Goal: Information Seeking & Learning: Learn about a topic

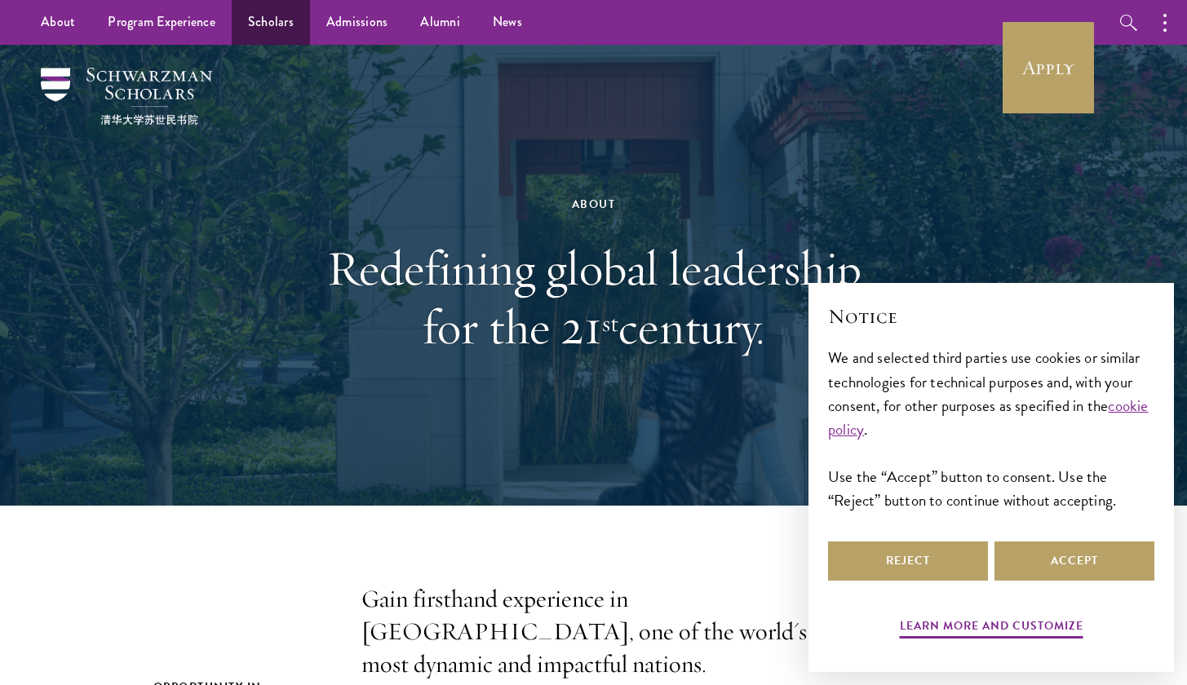
click at [281, 23] on link "Scholars" at bounding box center [271, 22] width 78 height 45
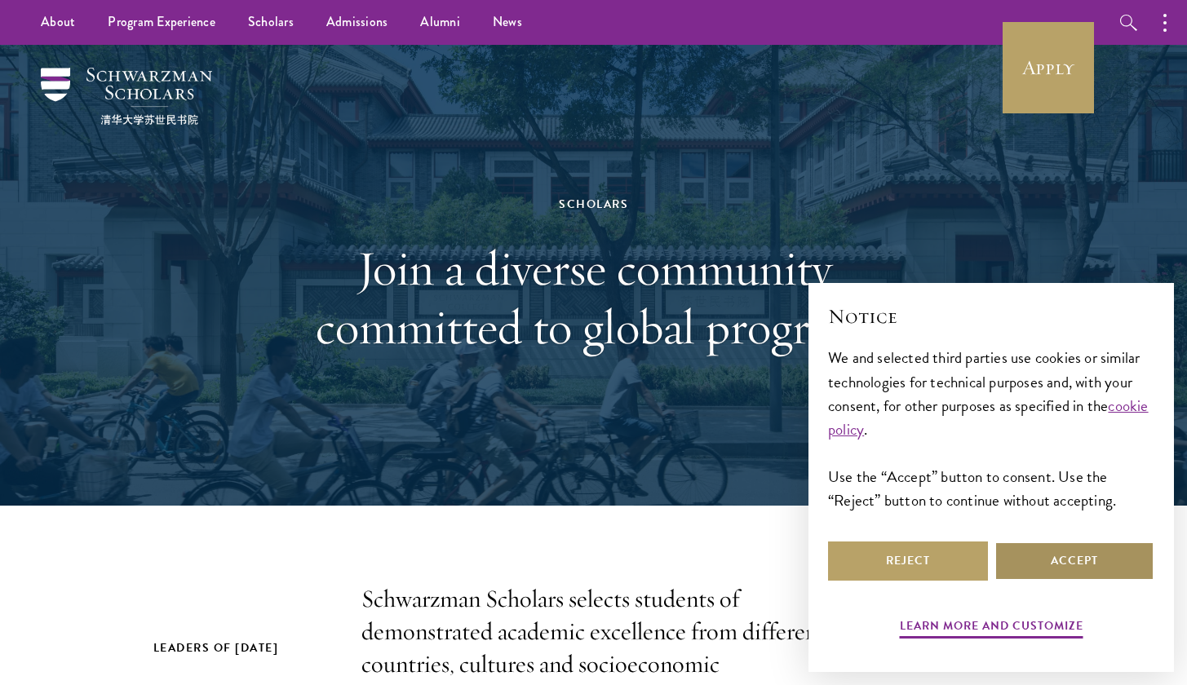
click at [1061, 560] on button "Accept" at bounding box center [1074, 561] width 160 height 39
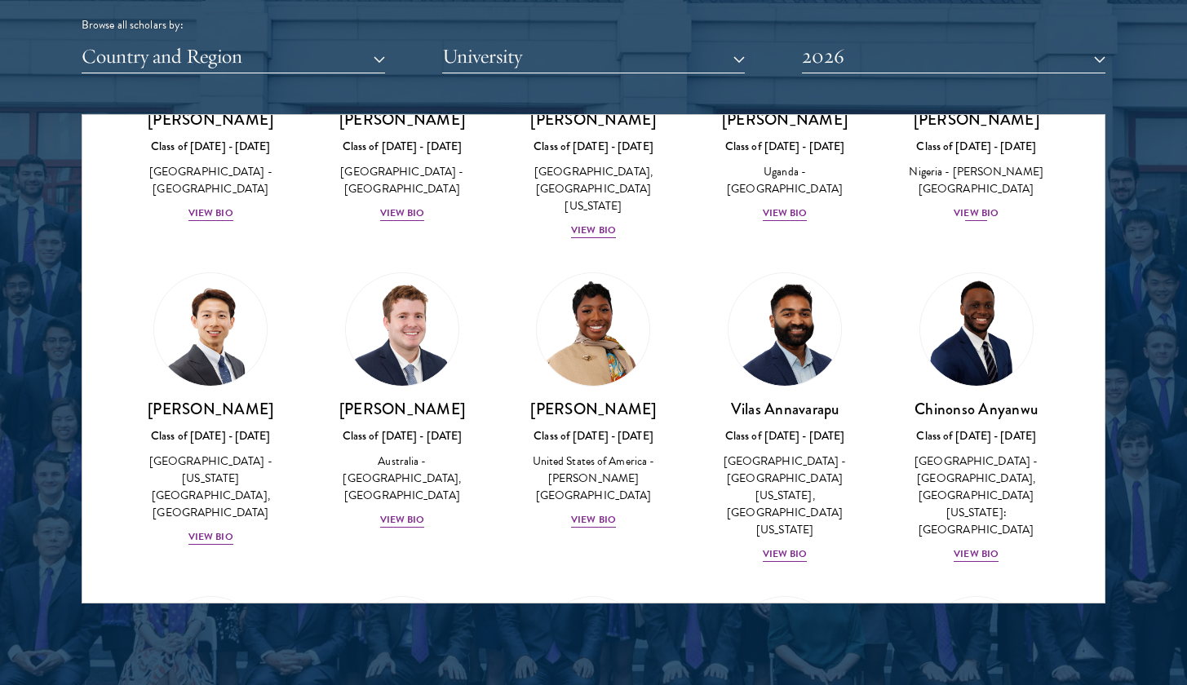
scroll to position [560, 0]
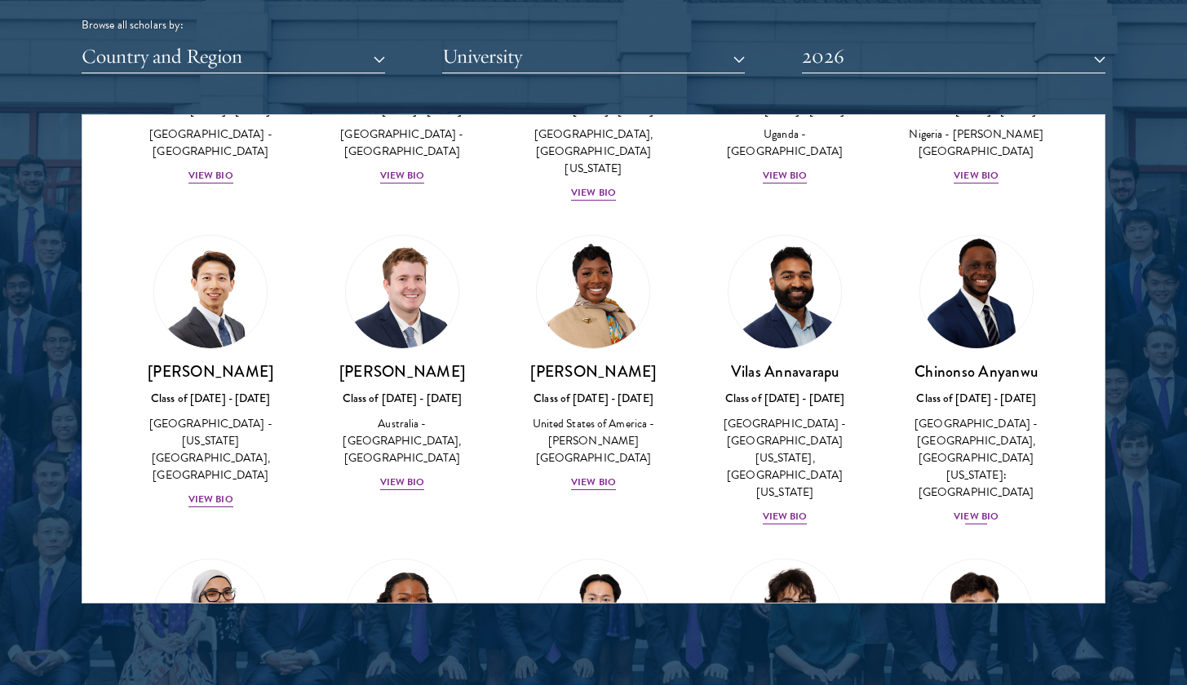
click at [940, 415] on div "United States of America - Rutgers, The State University of New Jersey: Newark …" at bounding box center [975, 458] width 159 height 86
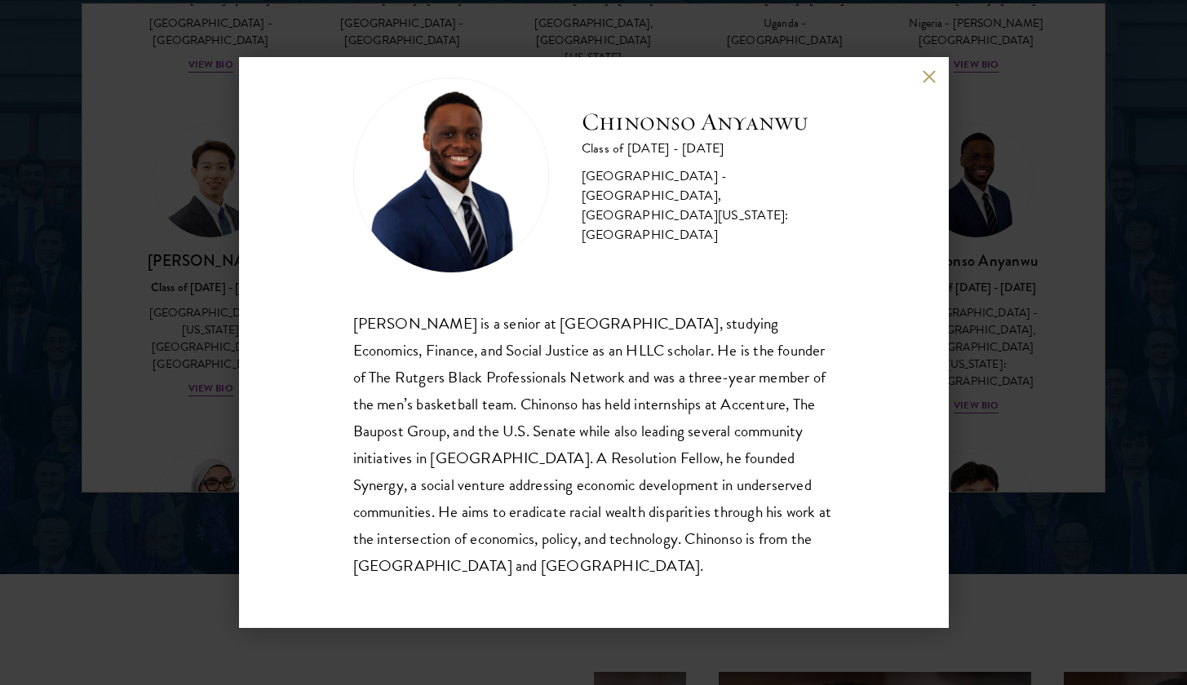
scroll to position [2164, 0]
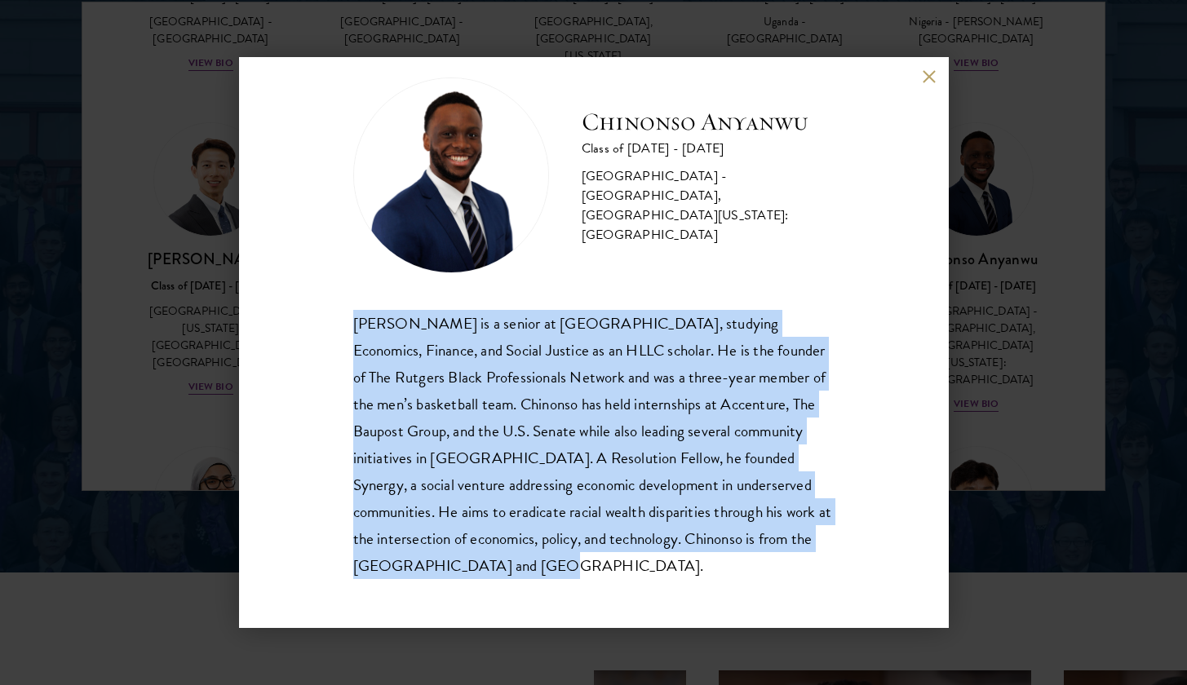
drag, startPoint x: 540, startPoint y: 564, endPoint x: 303, endPoint y: 296, distance: 358.3
click at [303, 296] on div "Chinonso Anyanwu Class of 2025 - 2026 United States of America - Rutgers, The S…" at bounding box center [594, 342] width 710 height 571
copy div "Chinonso Anyanwu is a senior at Rutgers University-Newark, studying Economics, …"
click at [932, 77] on button at bounding box center [930, 76] width 14 height 14
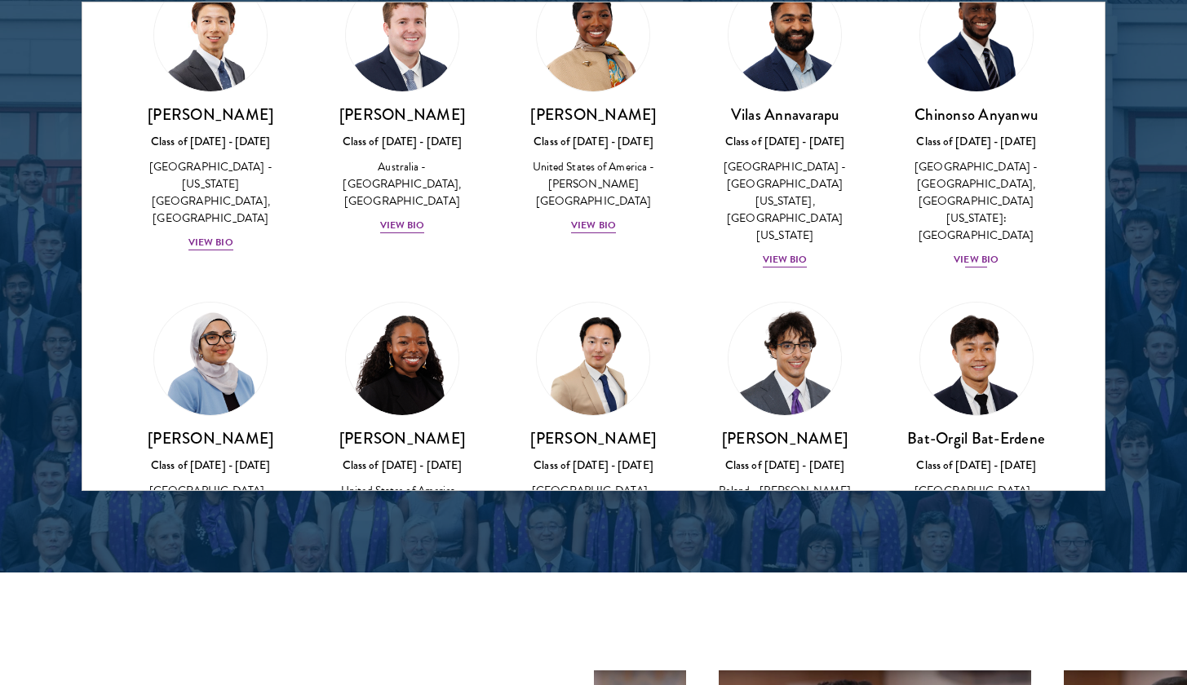
scroll to position [755, 0]
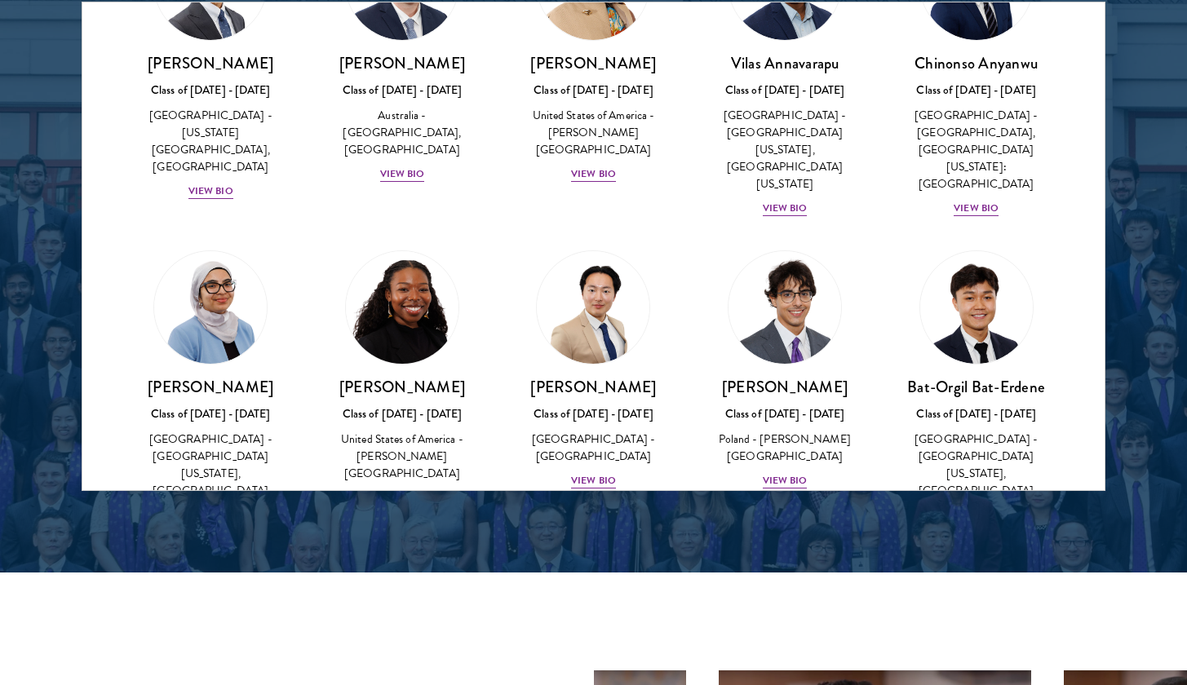
click at [411, 490] on div "View Bio" at bounding box center [402, 497] width 45 height 15
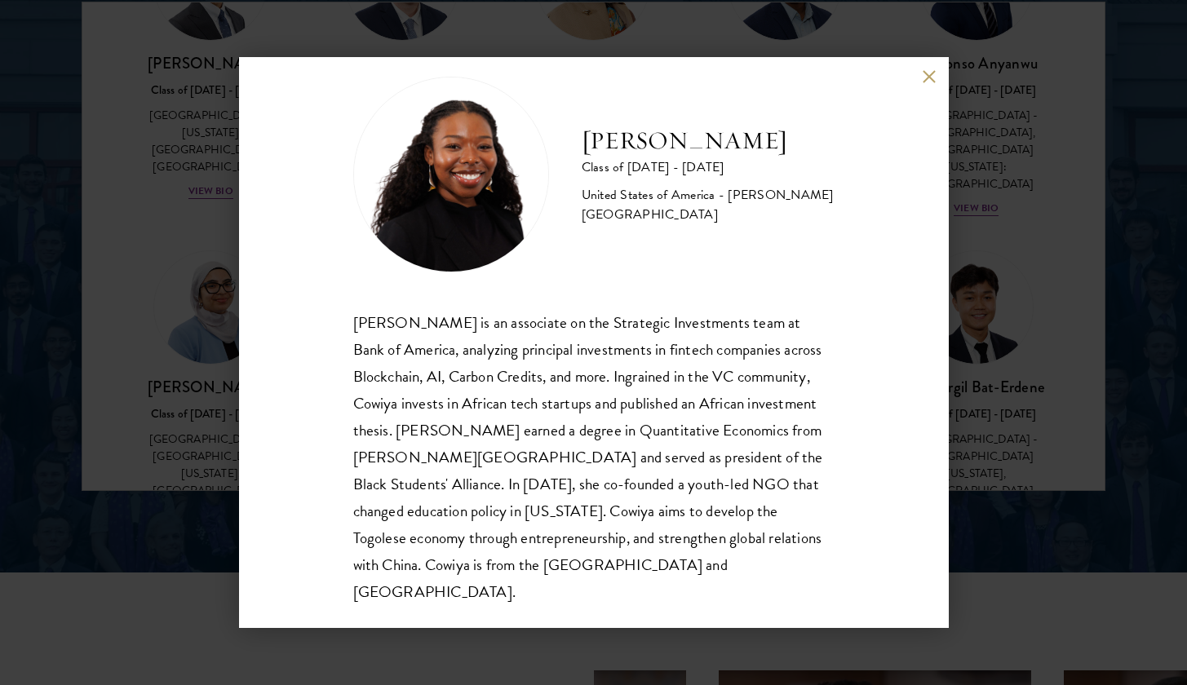
scroll to position [29, 0]
click at [932, 81] on button at bounding box center [930, 76] width 14 height 14
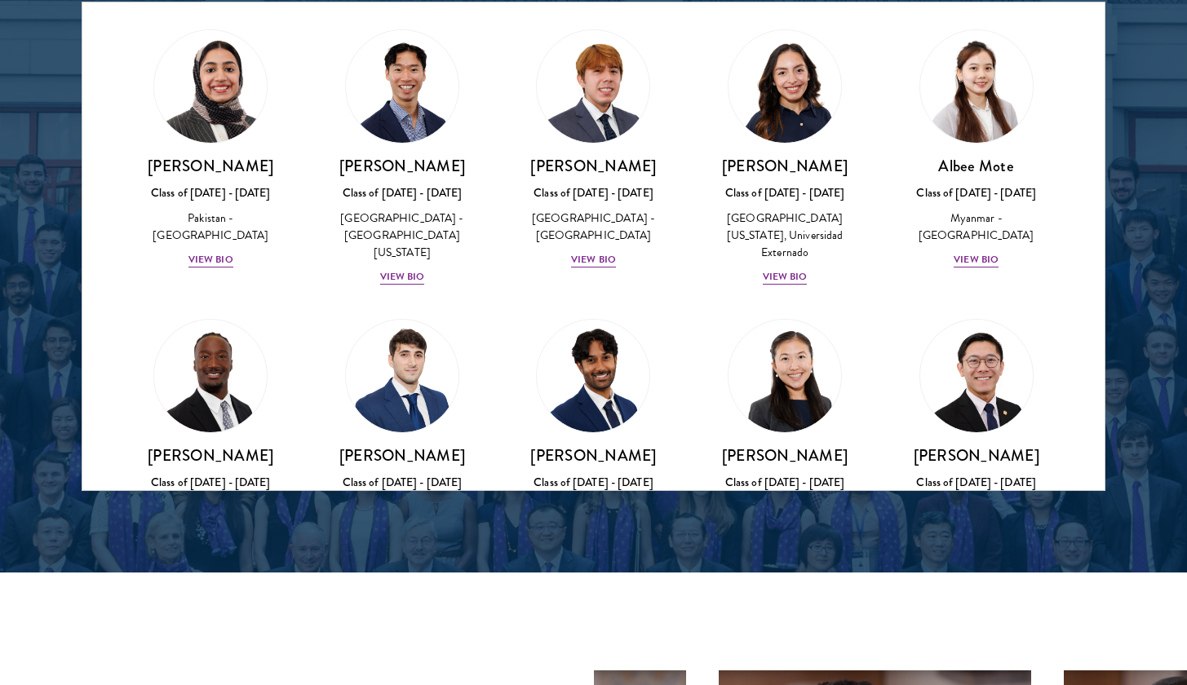
scroll to position [5623, 0]
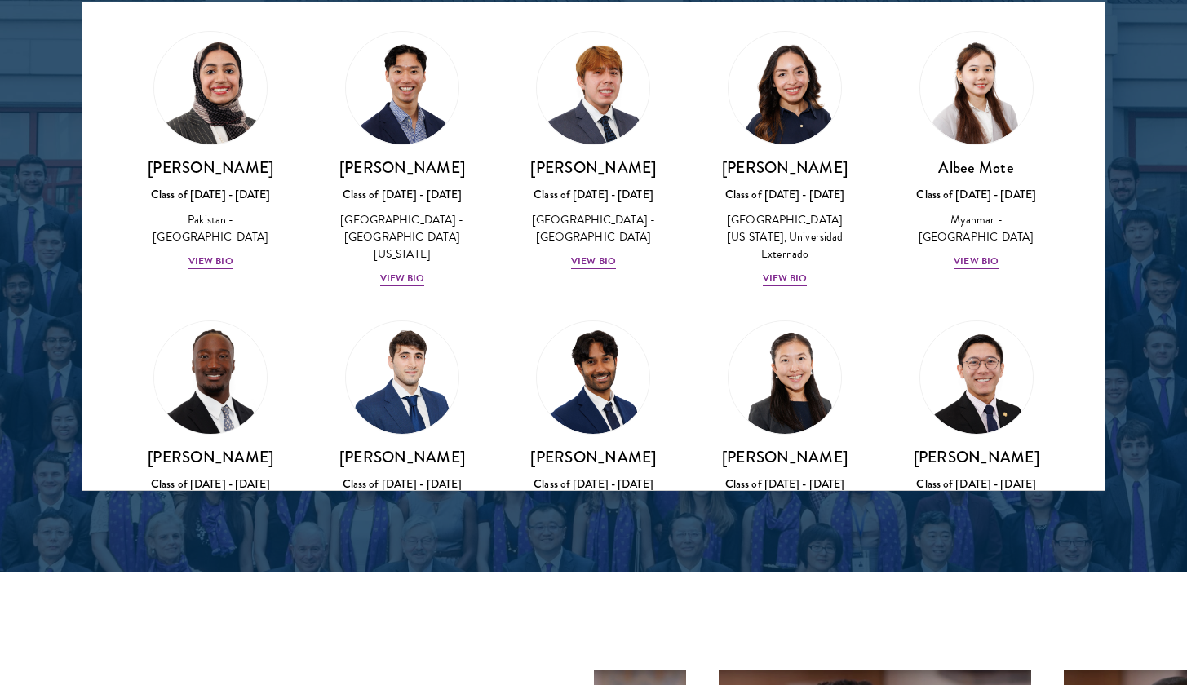
click at [219, 447] on h3 "Issa Mudashiru" at bounding box center [210, 457] width 159 height 20
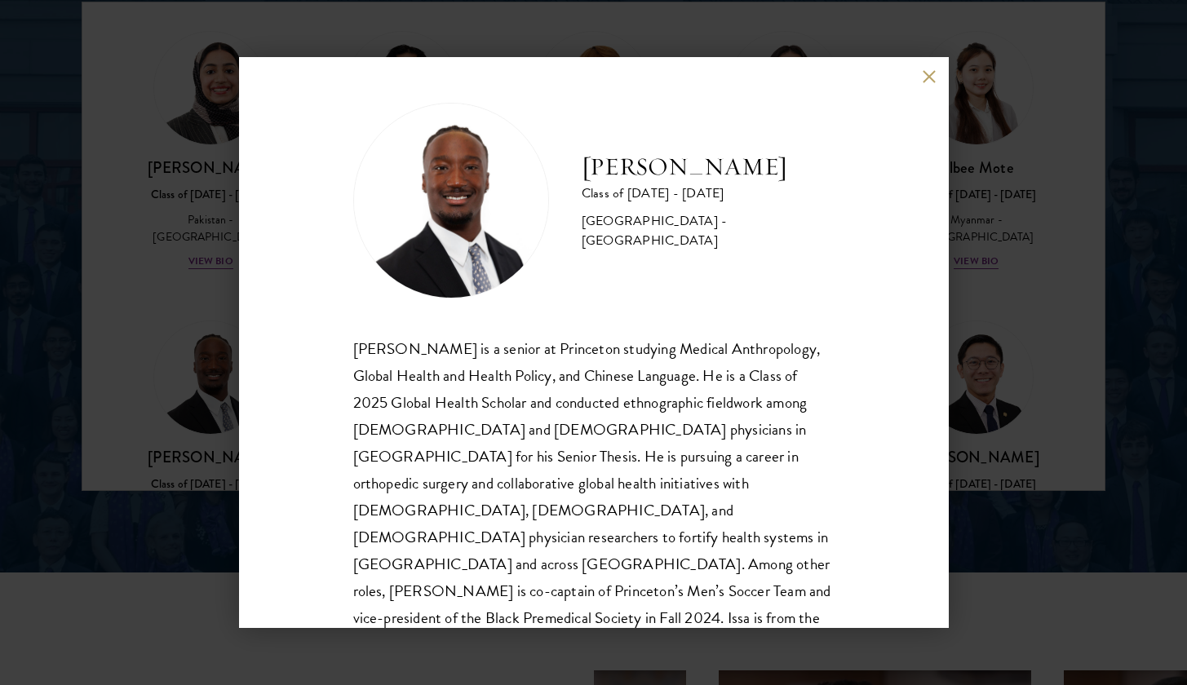
scroll to position [2, 0]
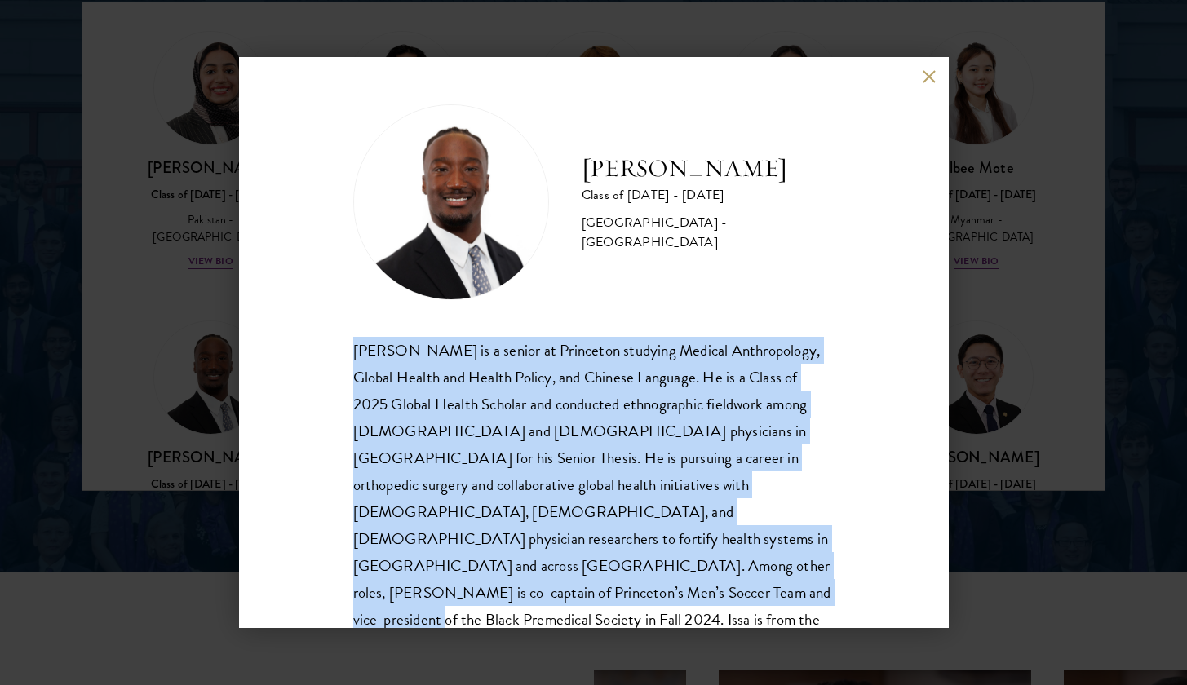
drag, startPoint x: 827, startPoint y: 572, endPoint x: 336, endPoint y: 347, distance: 539.8
click at [336, 347] on div "Issa Mudashiru Class of 2025 - 2026 United States of America - Princeton Univer…" at bounding box center [594, 342] width 710 height 571
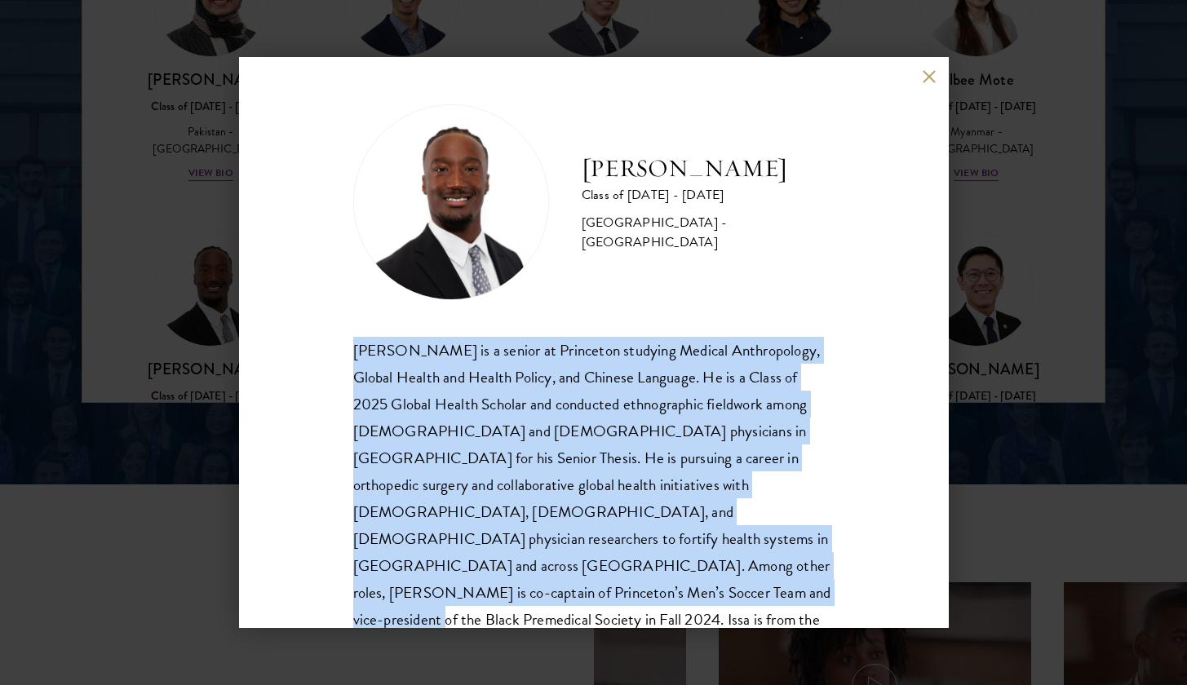
scroll to position [2254, 0]
